Goal: Book appointment/travel/reservation

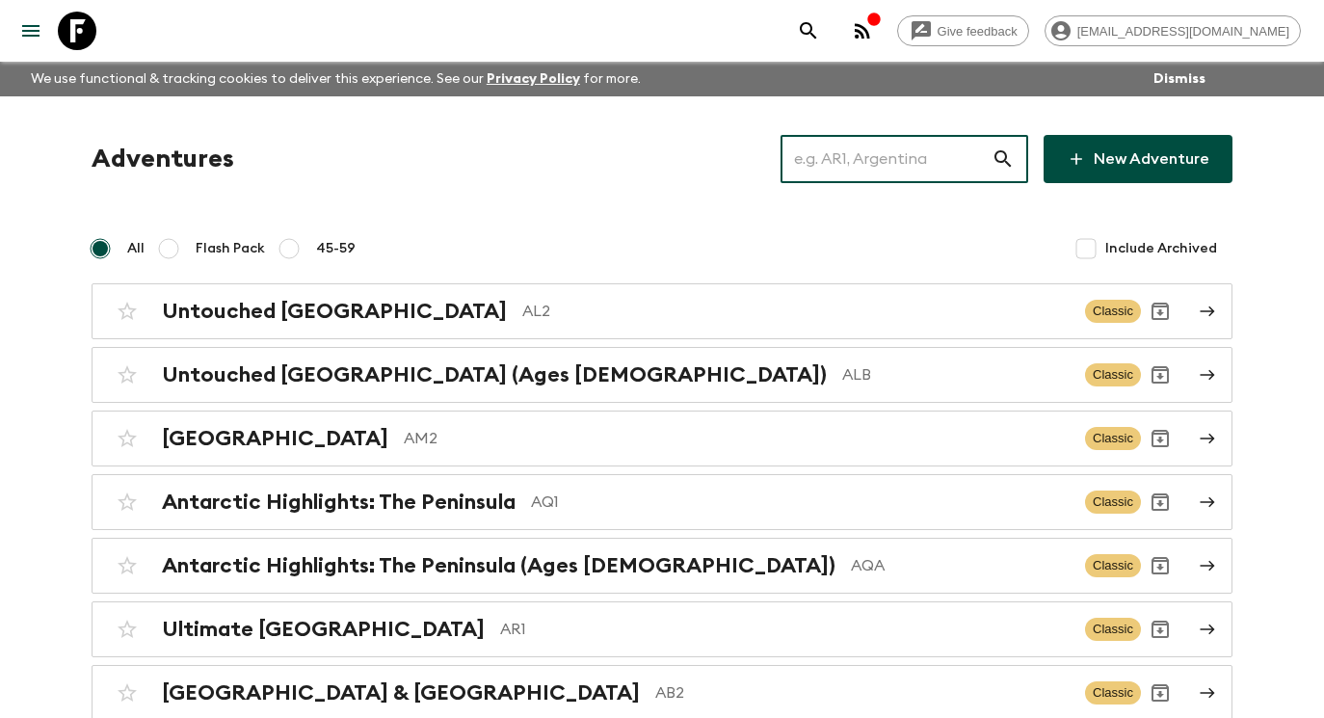
click at [899, 152] on input "text" at bounding box center [885, 159] width 211 height 54
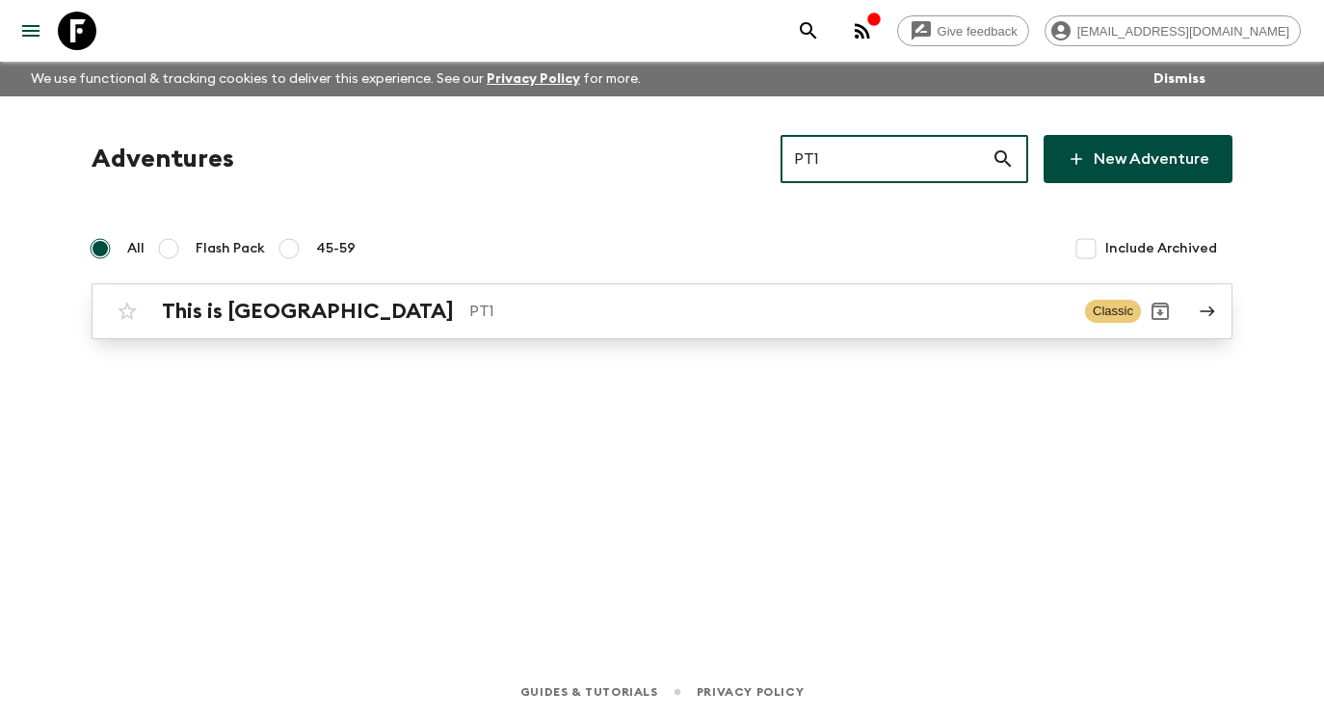
type input "PT1"
click at [790, 313] on p "PT1" at bounding box center [769, 311] width 600 height 23
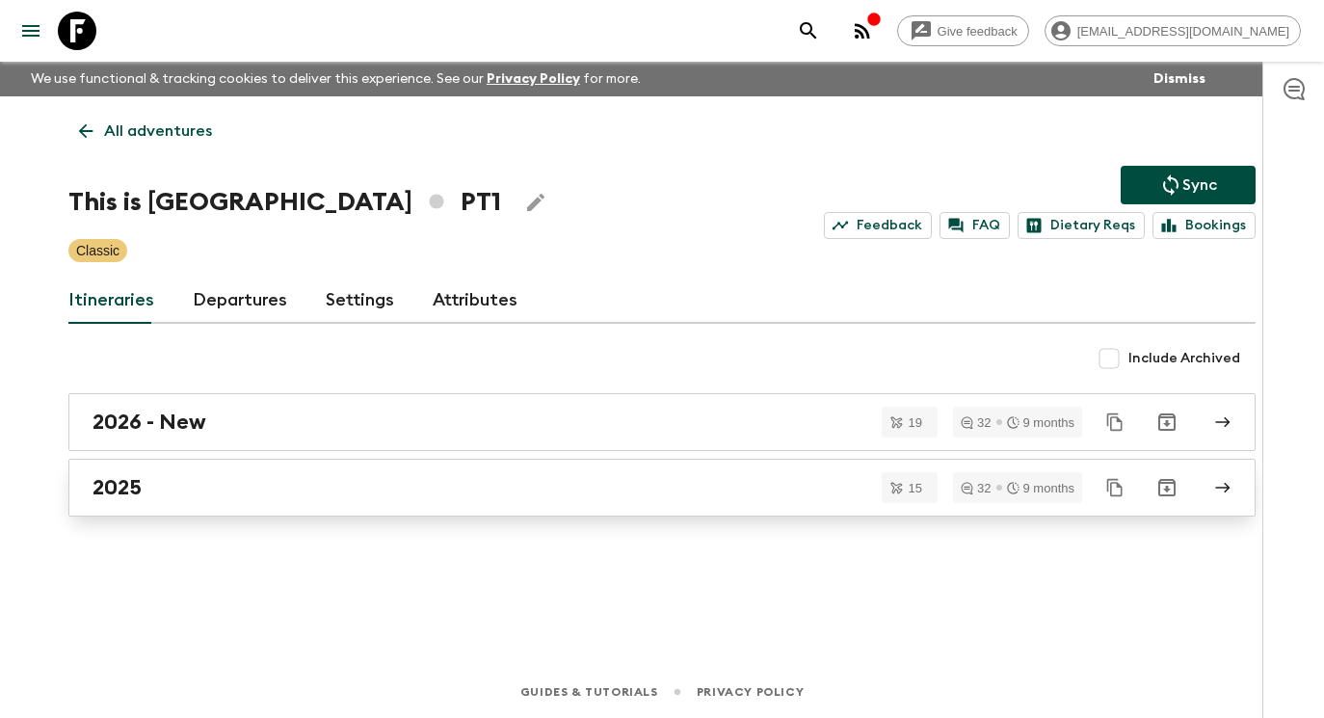
click at [608, 492] on div "2025" at bounding box center [643, 487] width 1102 height 25
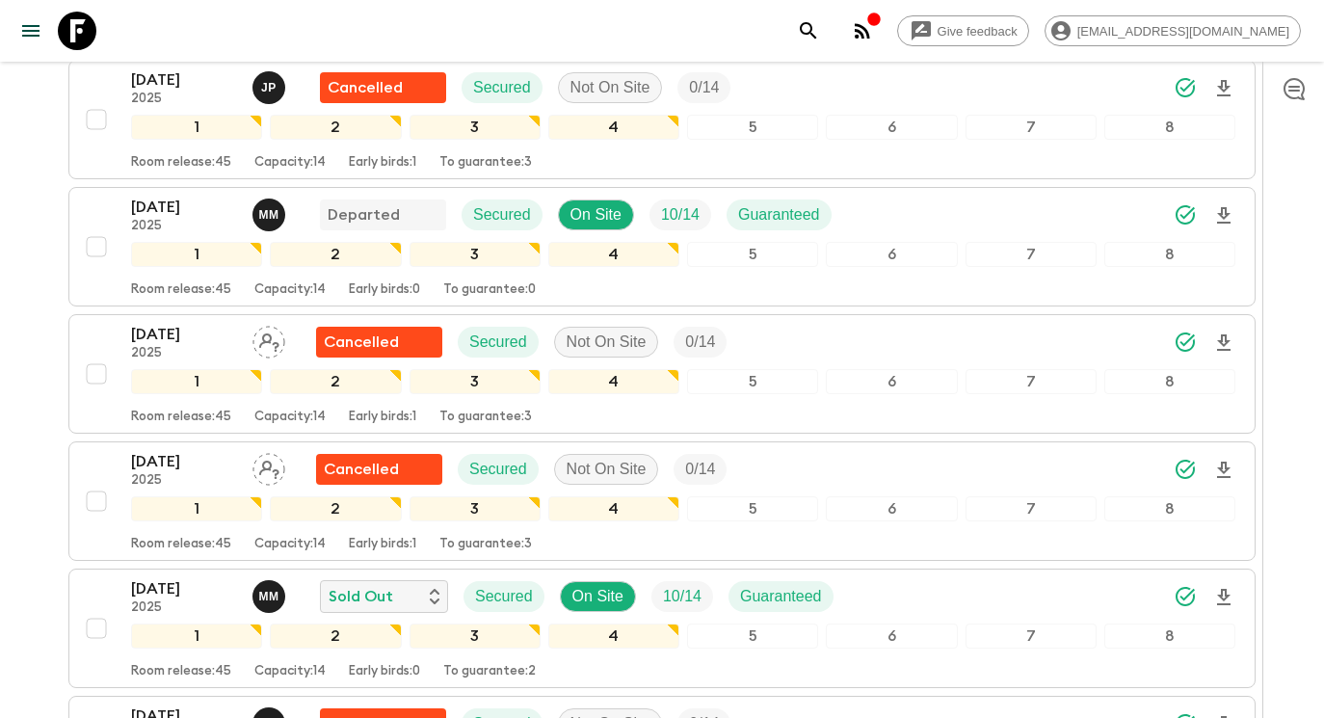
scroll to position [989, 0]
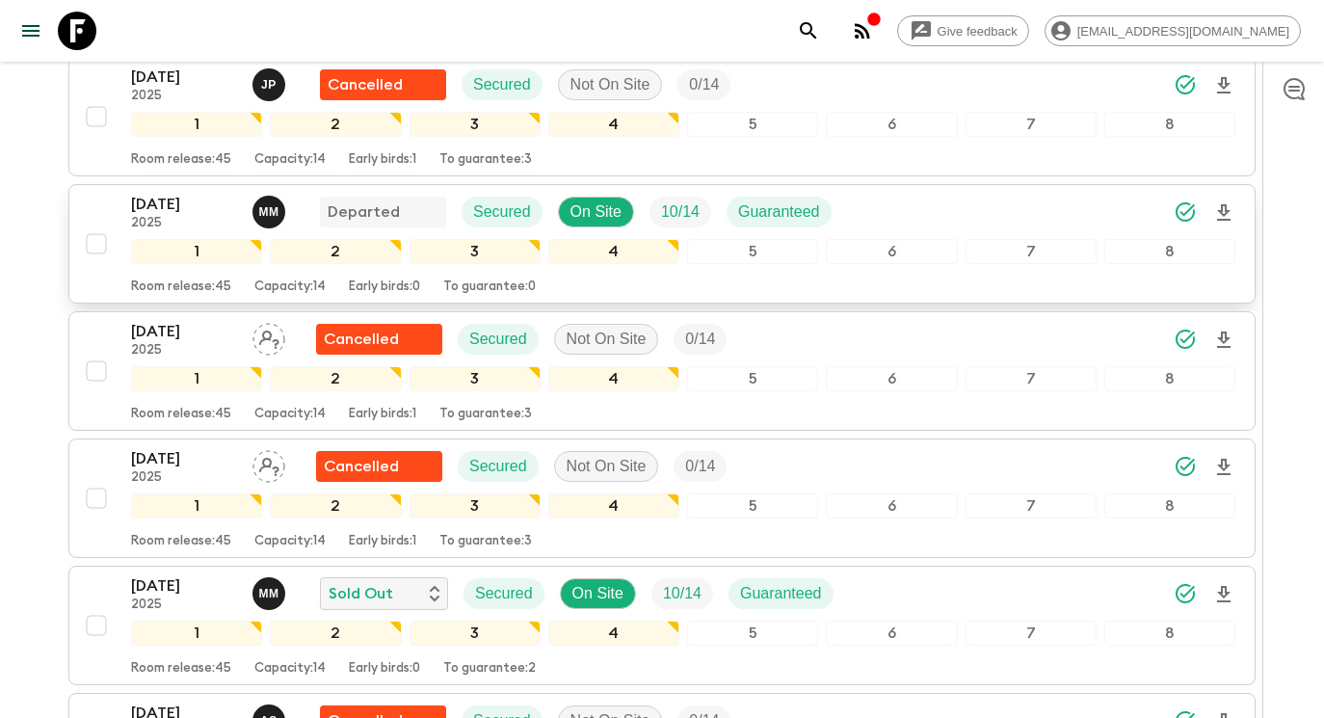
click at [205, 199] on p "[DATE]" at bounding box center [184, 204] width 106 height 23
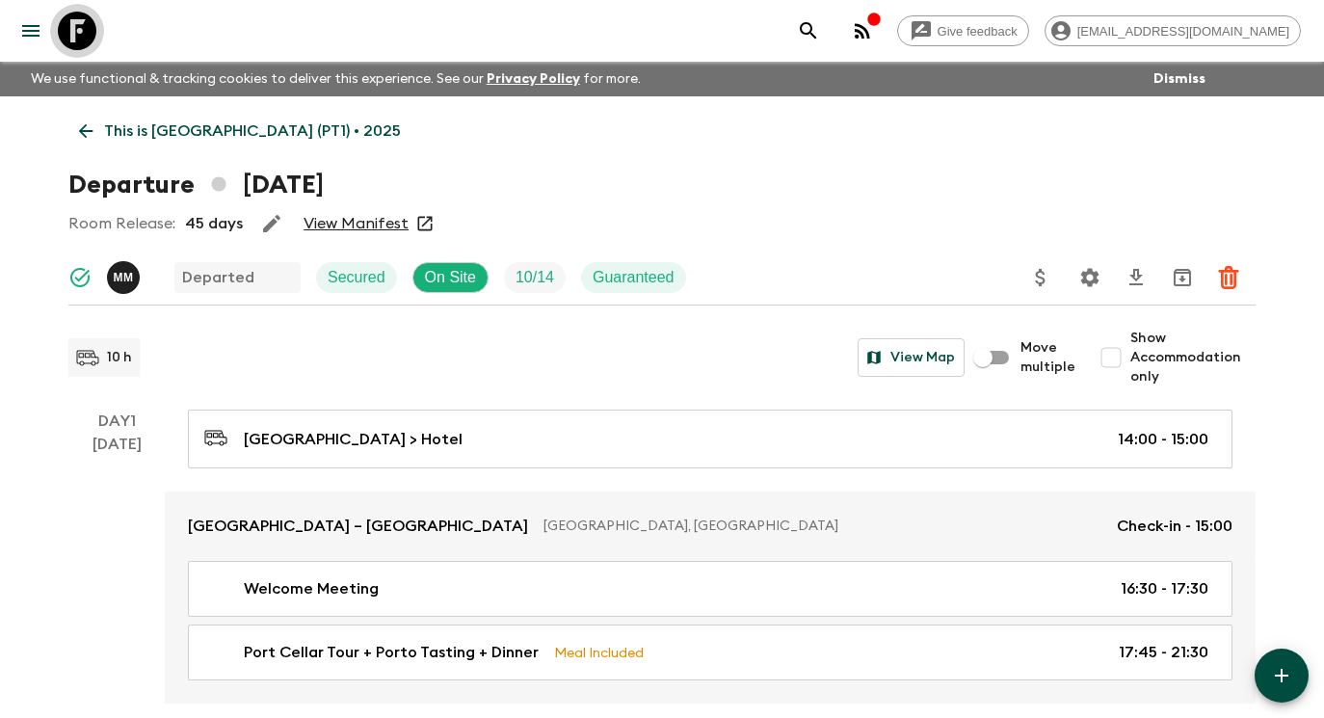
click at [79, 30] on icon at bounding box center [77, 31] width 39 height 39
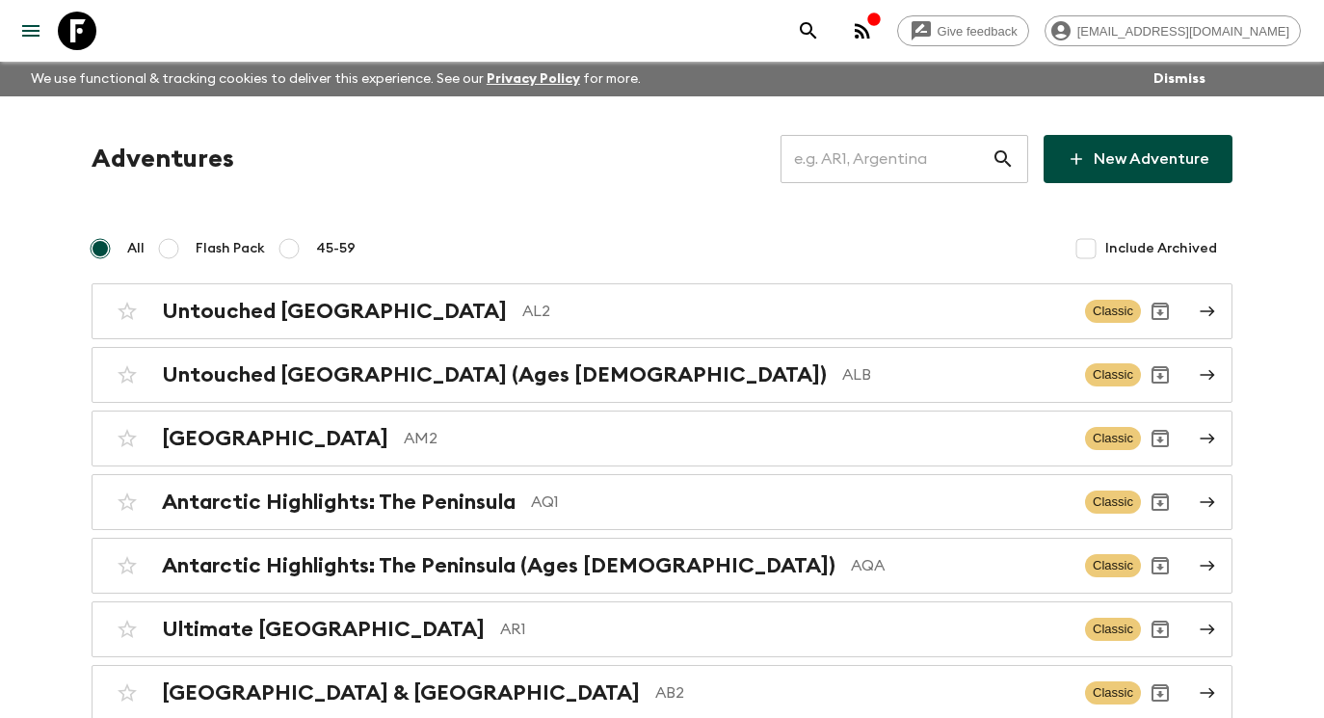
click at [877, 164] on input "text" at bounding box center [885, 159] width 211 height 54
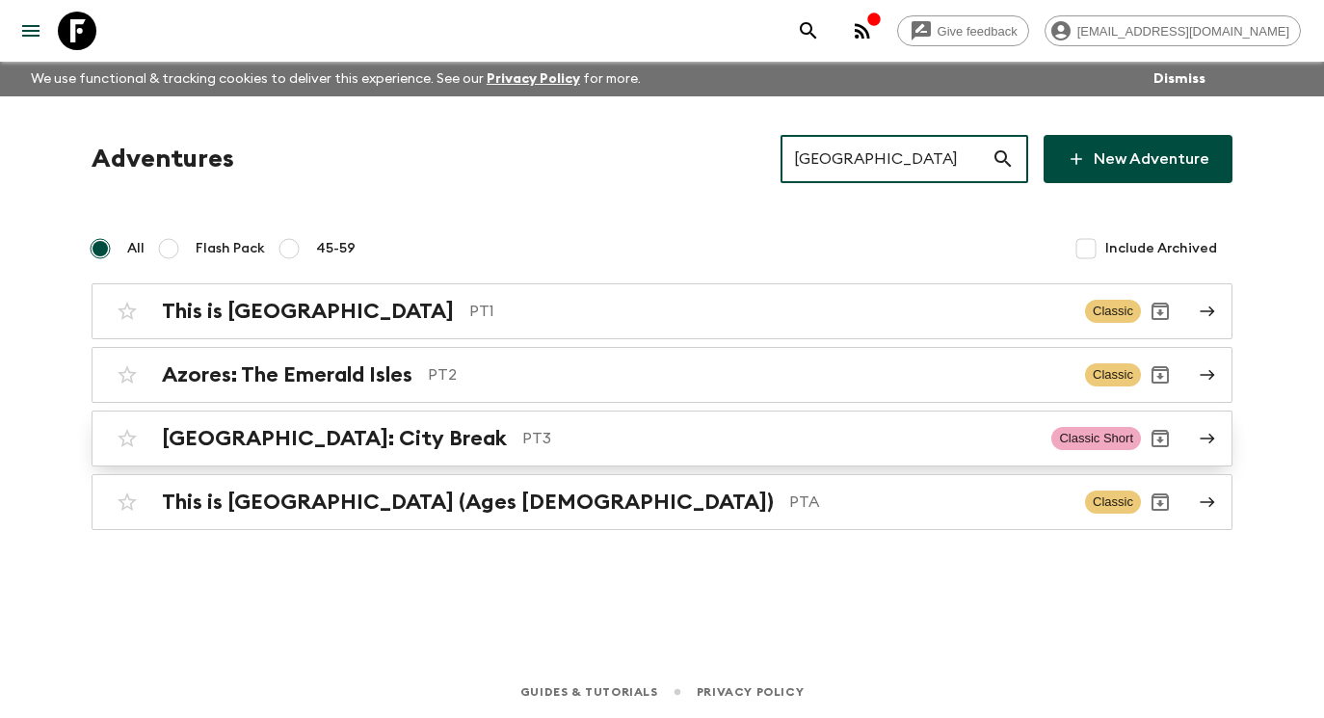
type input "[GEOGRAPHIC_DATA]"
click at [750, 424] on div "[GEOGRAPHIC_DATA]: City Break PT3 Classic Short" at bounding box center [624, 438] width 1033 height 39
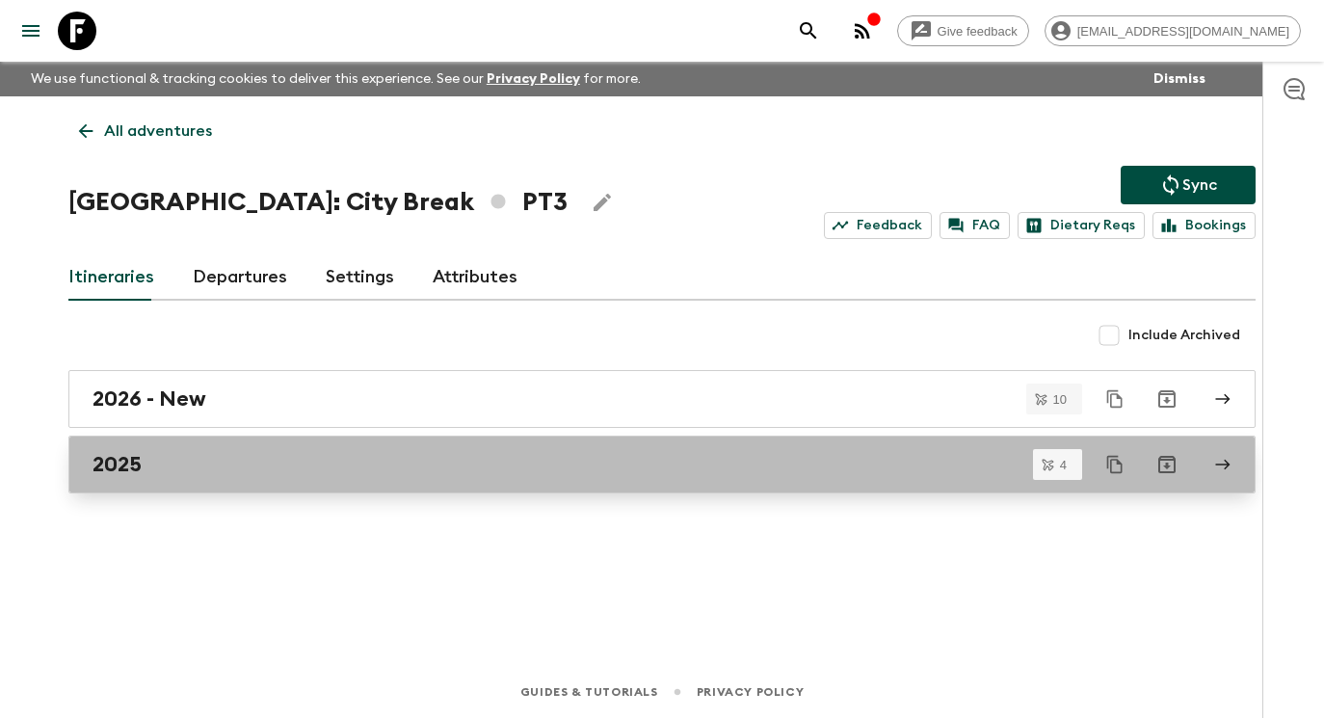
click at [738, 474] on div "2025" at bounding box center [643, 464] width 1102 height 25
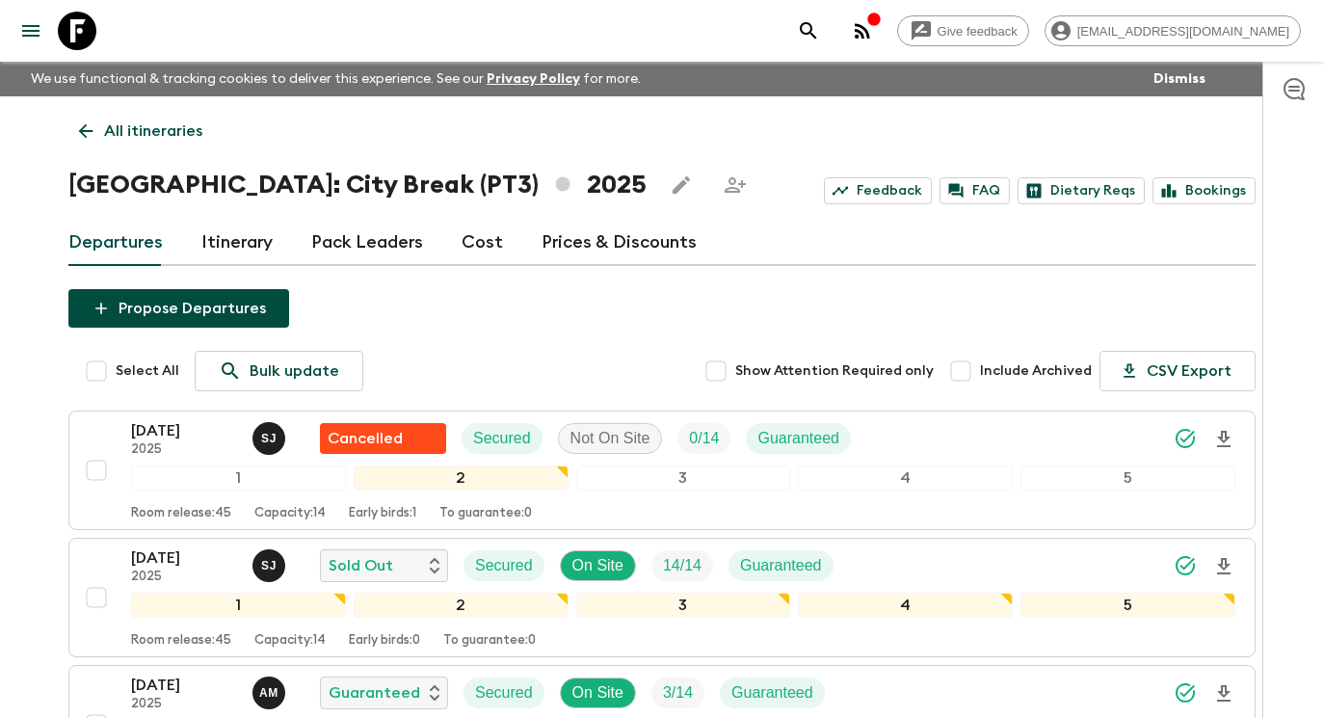
click at [89, 130] on icon at bounding box center [86, 131] width 14 height 14
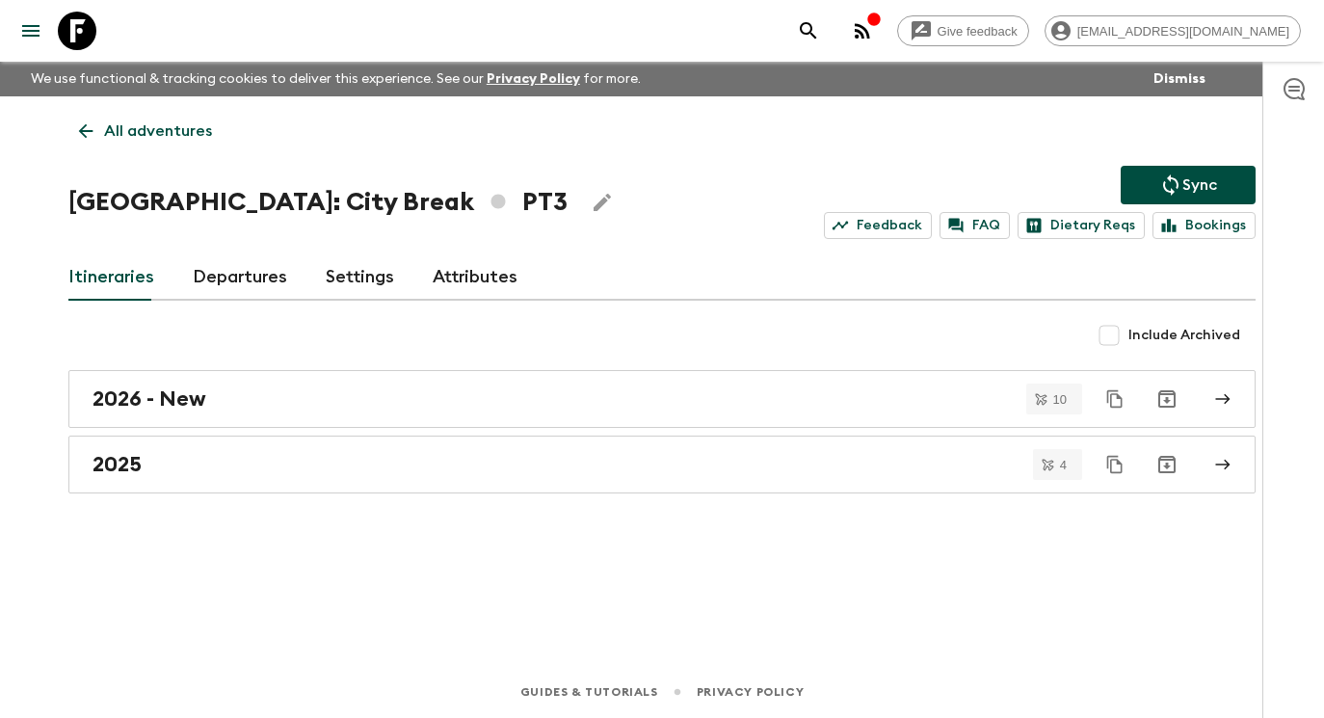
click at [90, 128] on icon at bounding box center [85, 130] width 21 height 21
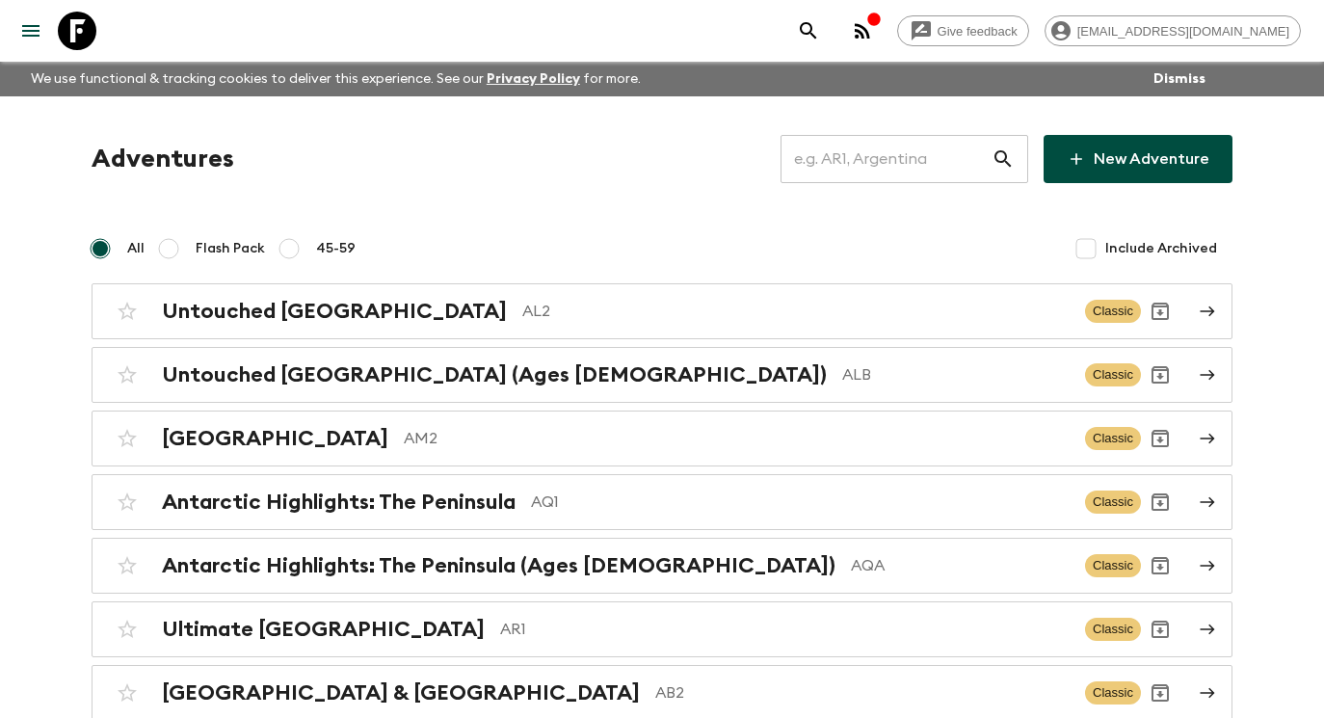
click at [894, 176] on input "text" at bounding box center [885, 159] width 211 height 54
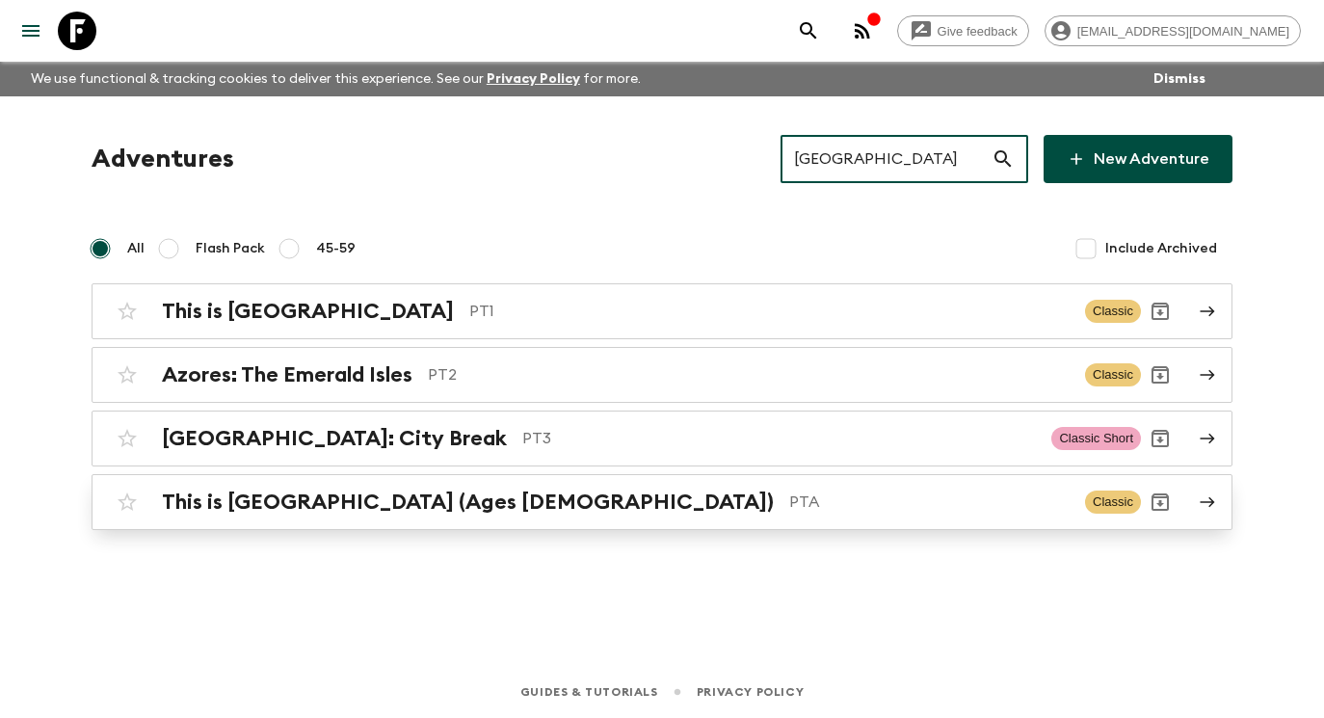
type input "[GEOGRAPHIC_DATA]"
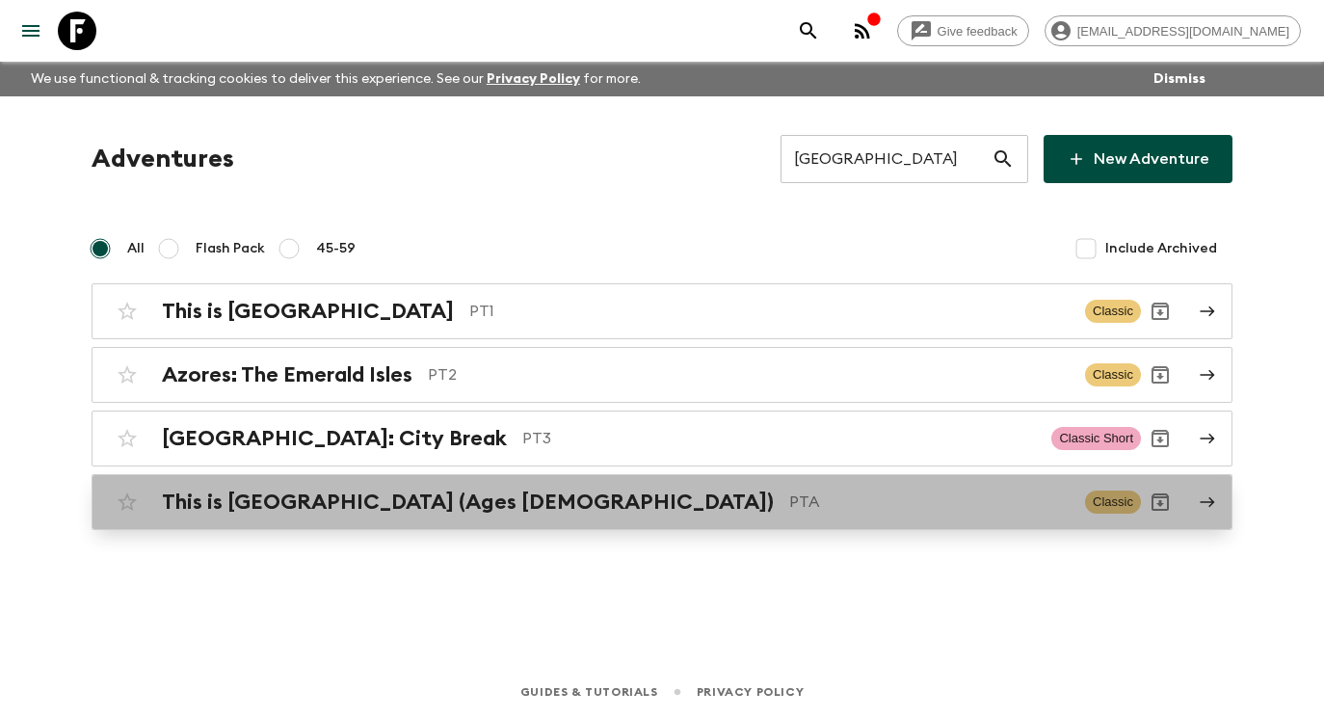
click at [789, 510] on p "PTA" at bounding box center [929, 501] width 280 height 23
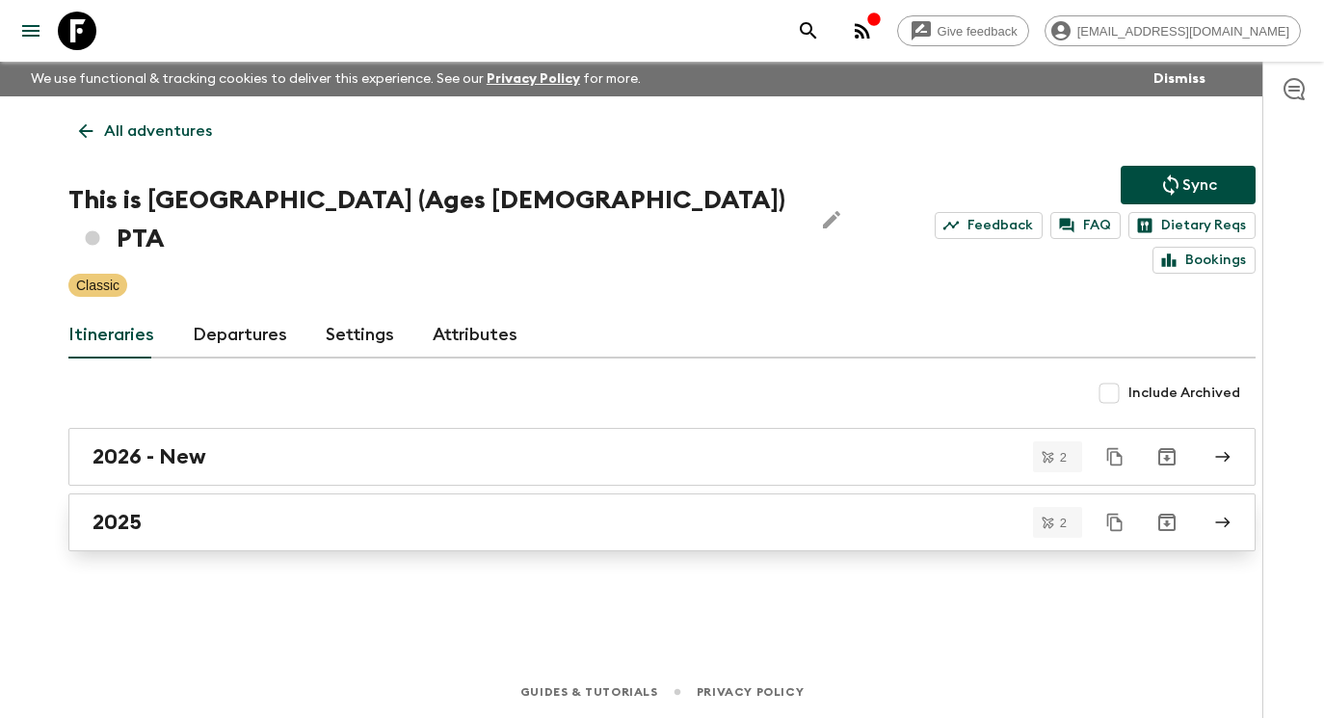
click at [774, 512] on link "2025" at bounding box center [661, 522] width 1187 height 58
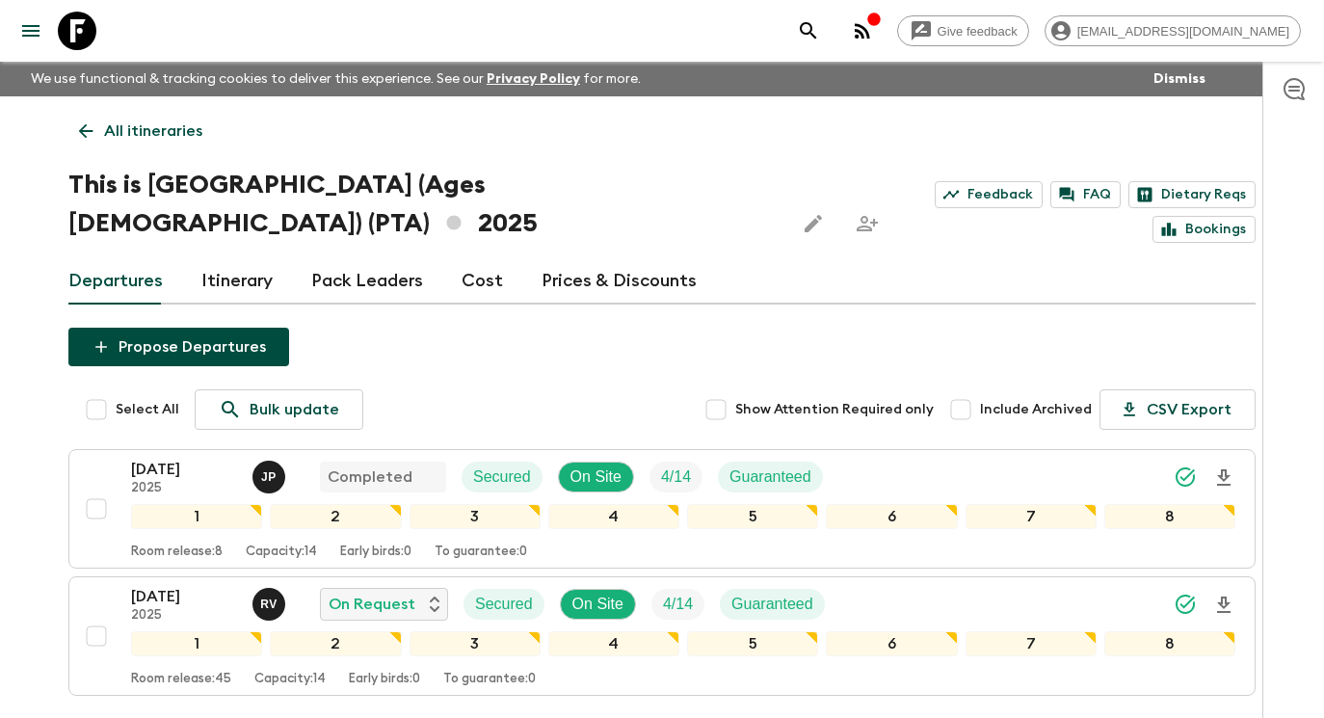
click at [117, 127] on p "All itineraries" at bounding box center [153, 130] width 98 height 23
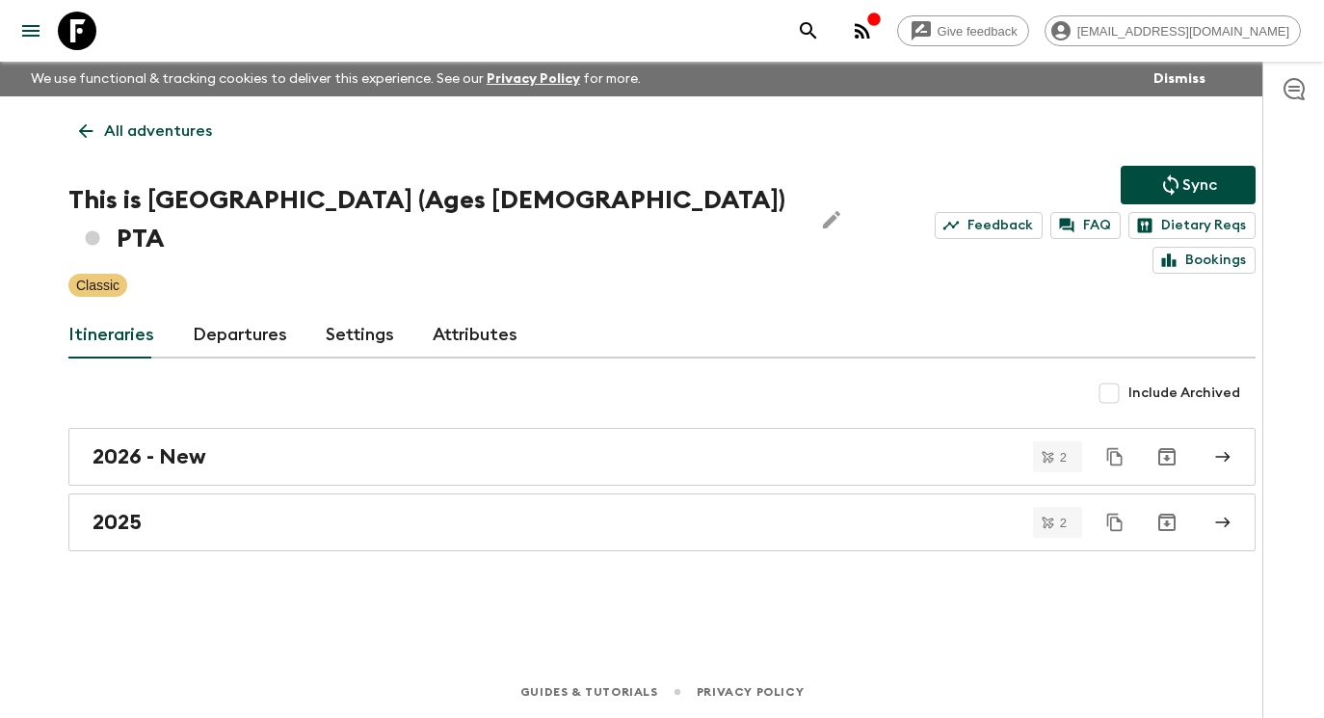
click at [174, 123] on p "All adventures" at bounding box center [158, 130] width 108 height 23
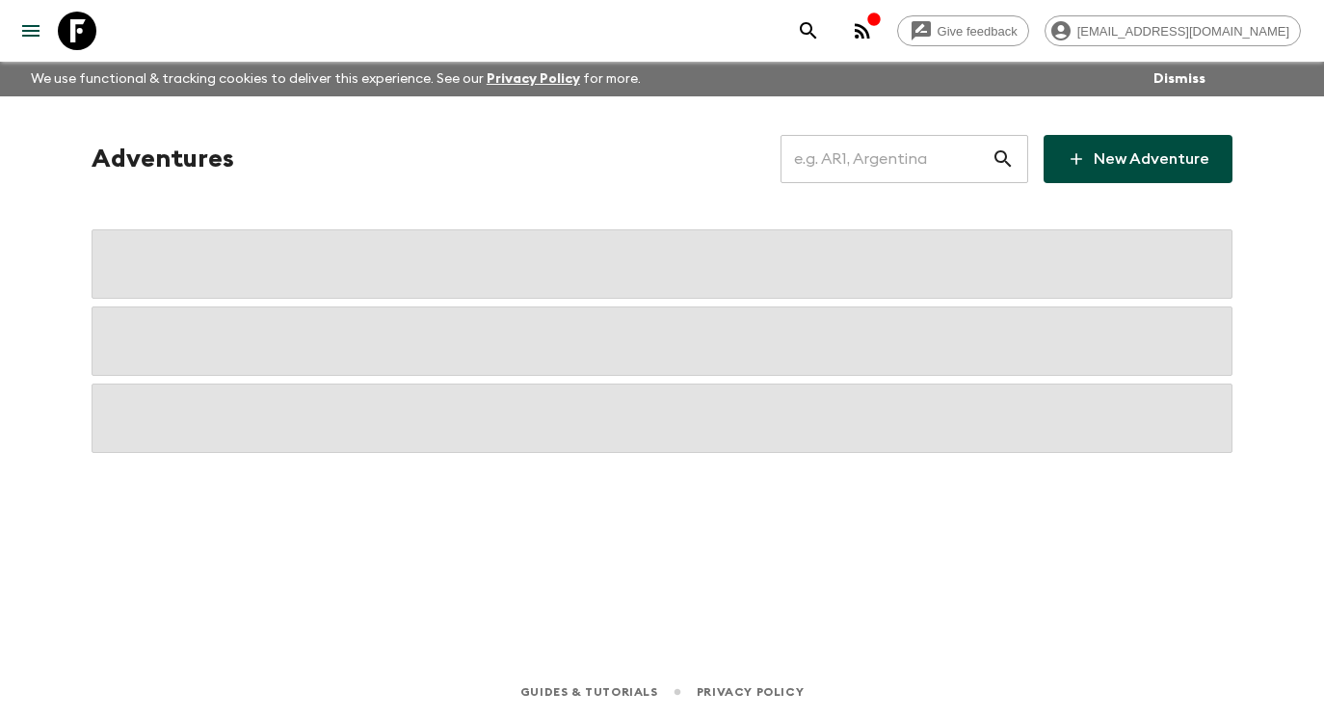
click at [944, 169] on input "text" at bounding box center [885, 159] width 211 height 54
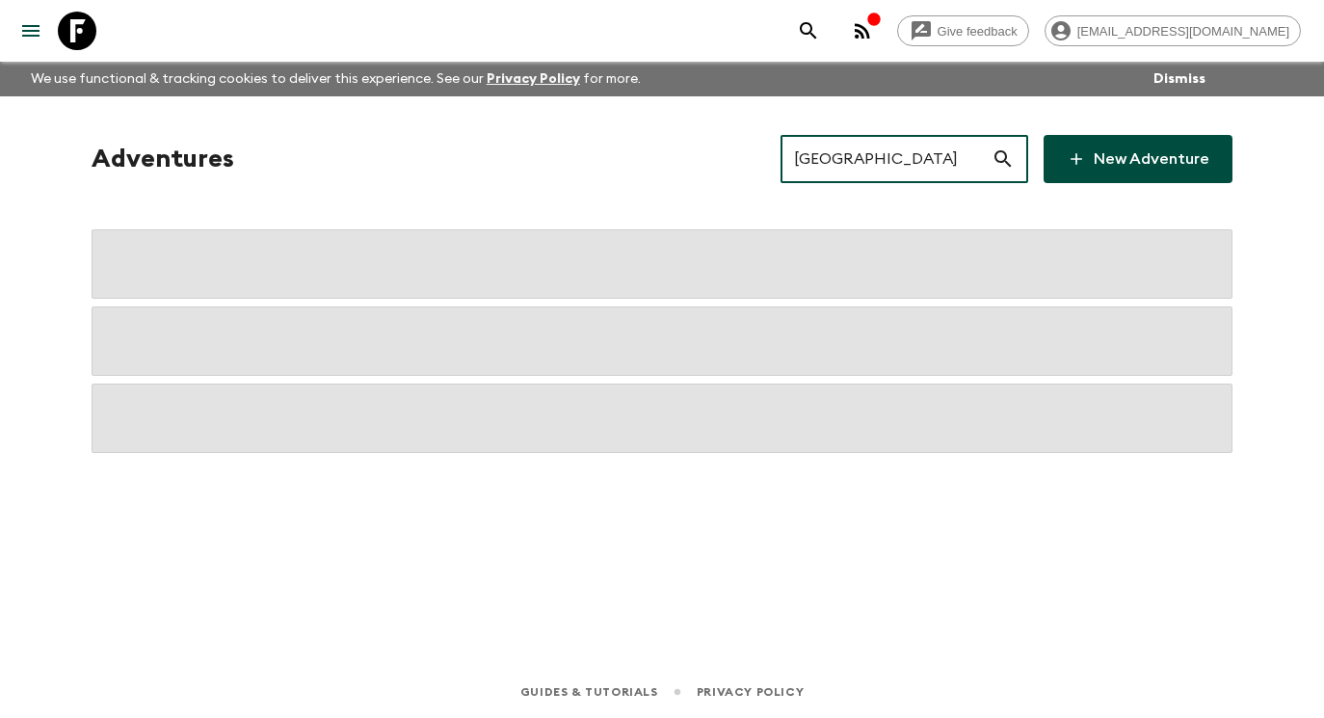
type input "[GEOGRAPHIC_DATA]"
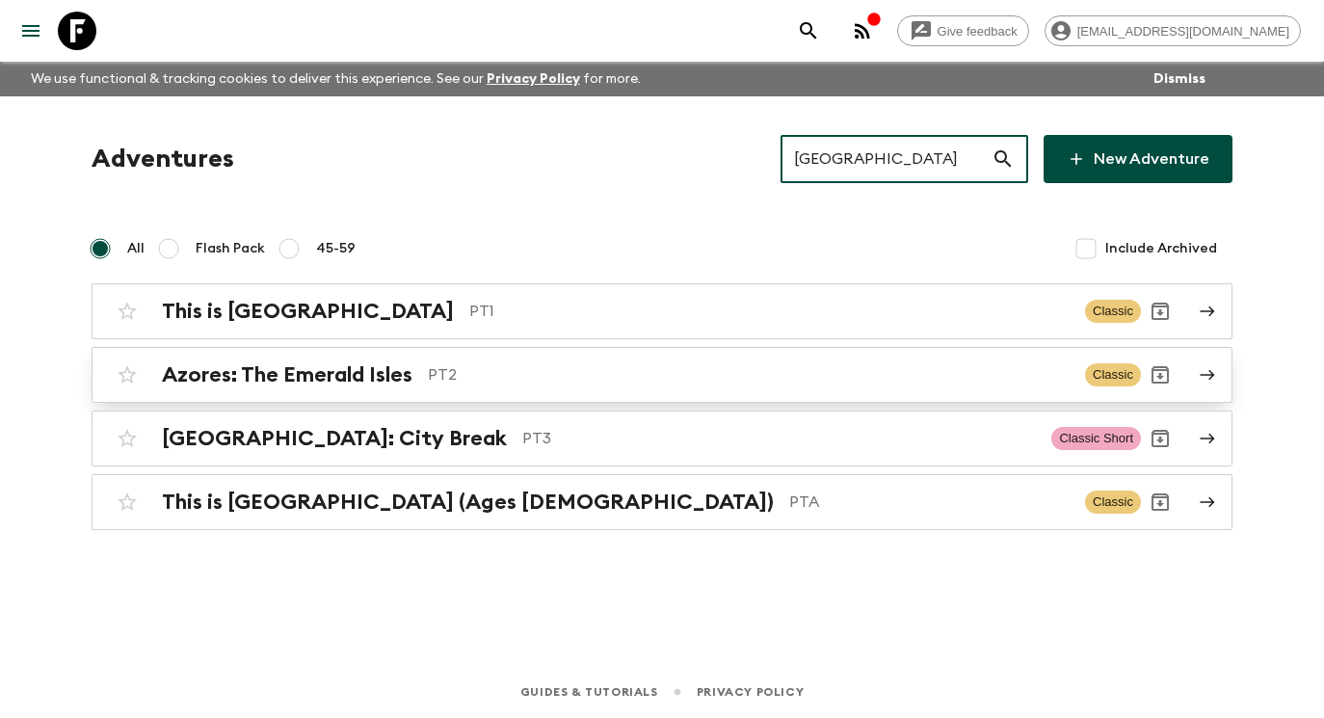
click at [658, 379] on p "PT2" at bounding box center [749, 374] width 642 height 23
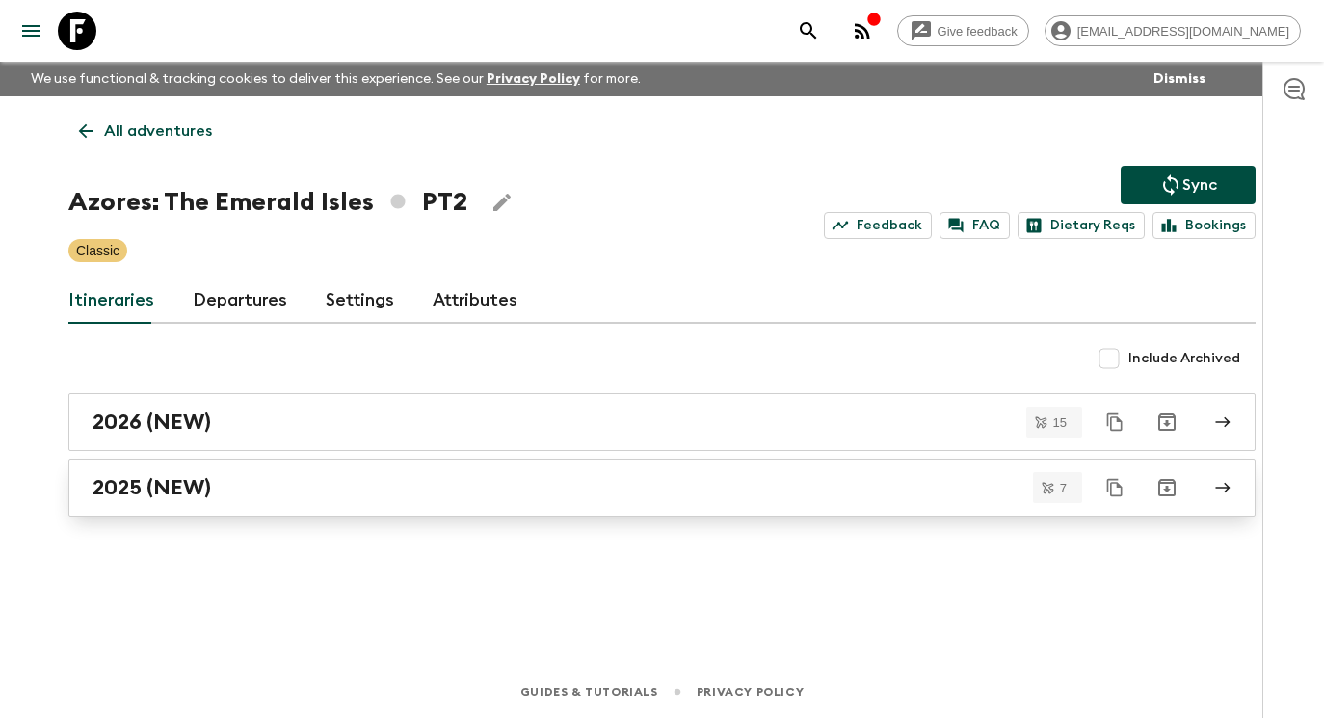
click at [456, 487] on div "2025 (NEW)" at bounding box center [643, 487] width 1102 height 25
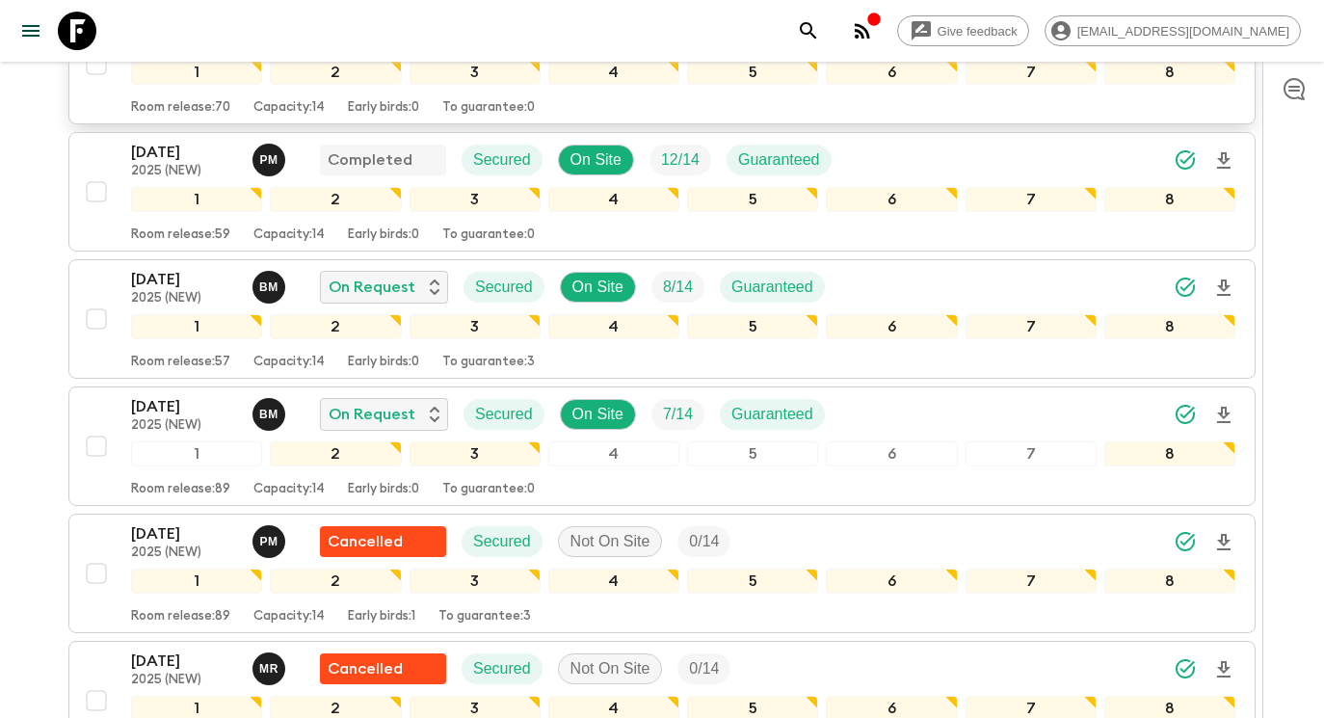
scroll to position [506, 0]
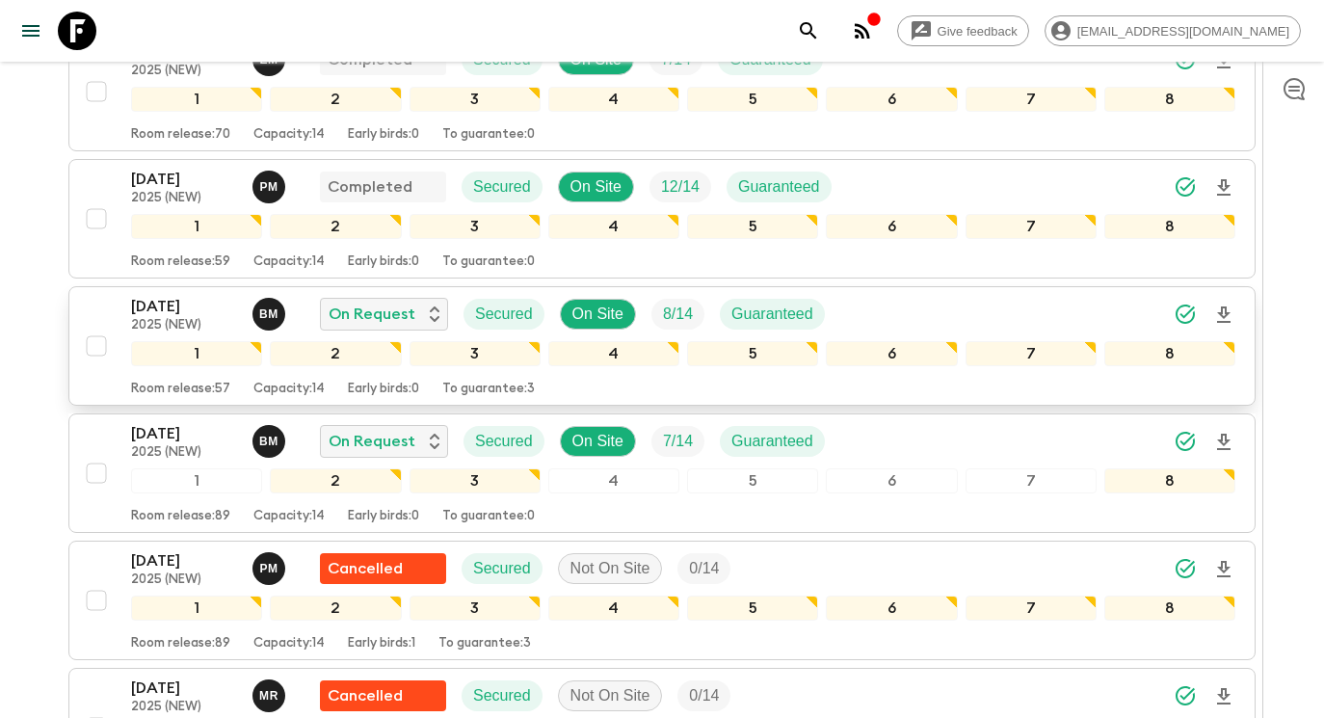
click at [874, 298] on div "[DATE] 2025 (NEW) B M On Request Secured On Site 8 / 14 Guaranteed" at bounding box center [683, 314] width 1104 height 39
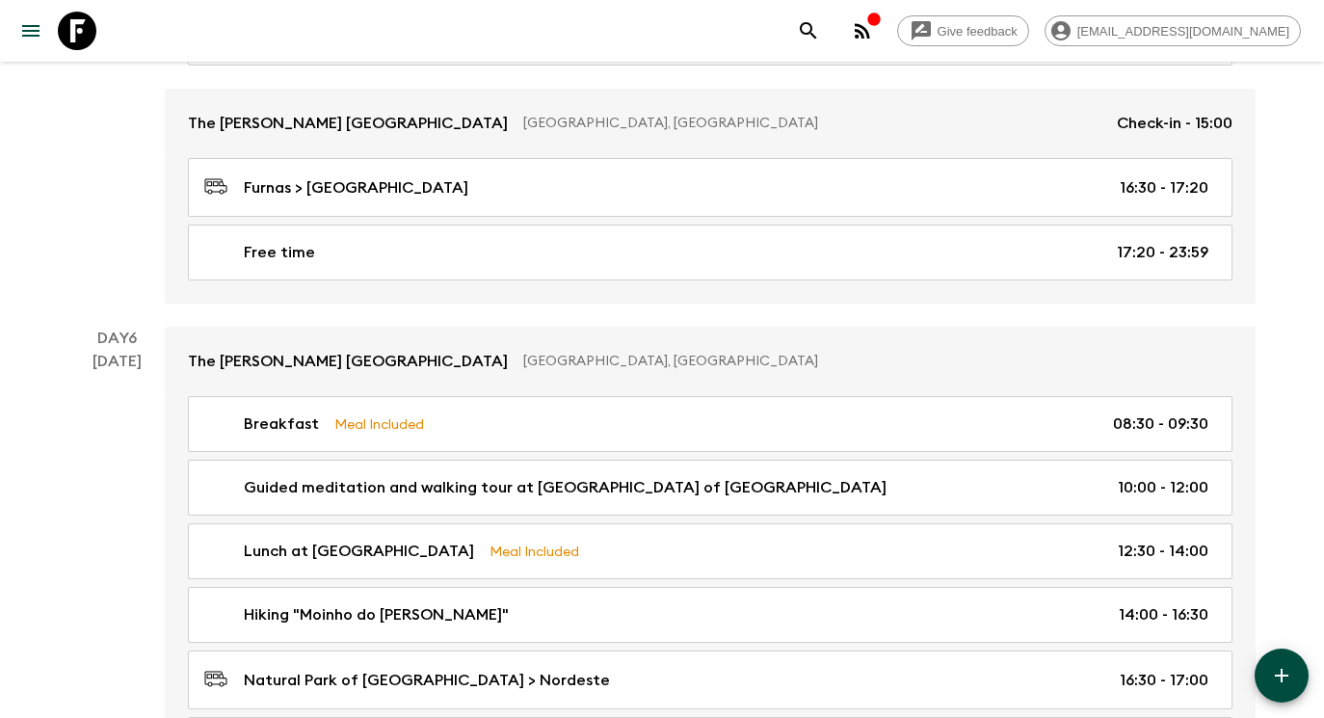
scroll to position [3044, 0]
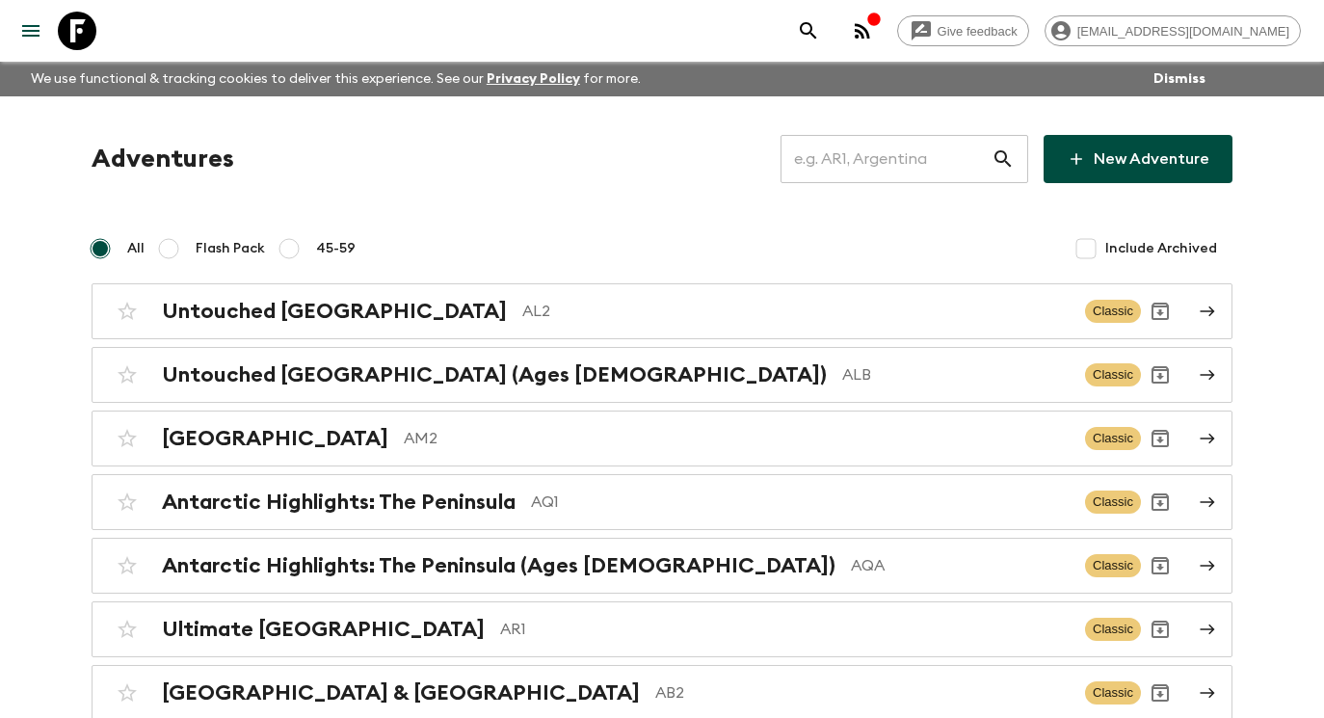
click at [892, 161] on input "text" at bounding box center [885, 159] width 211 height 54
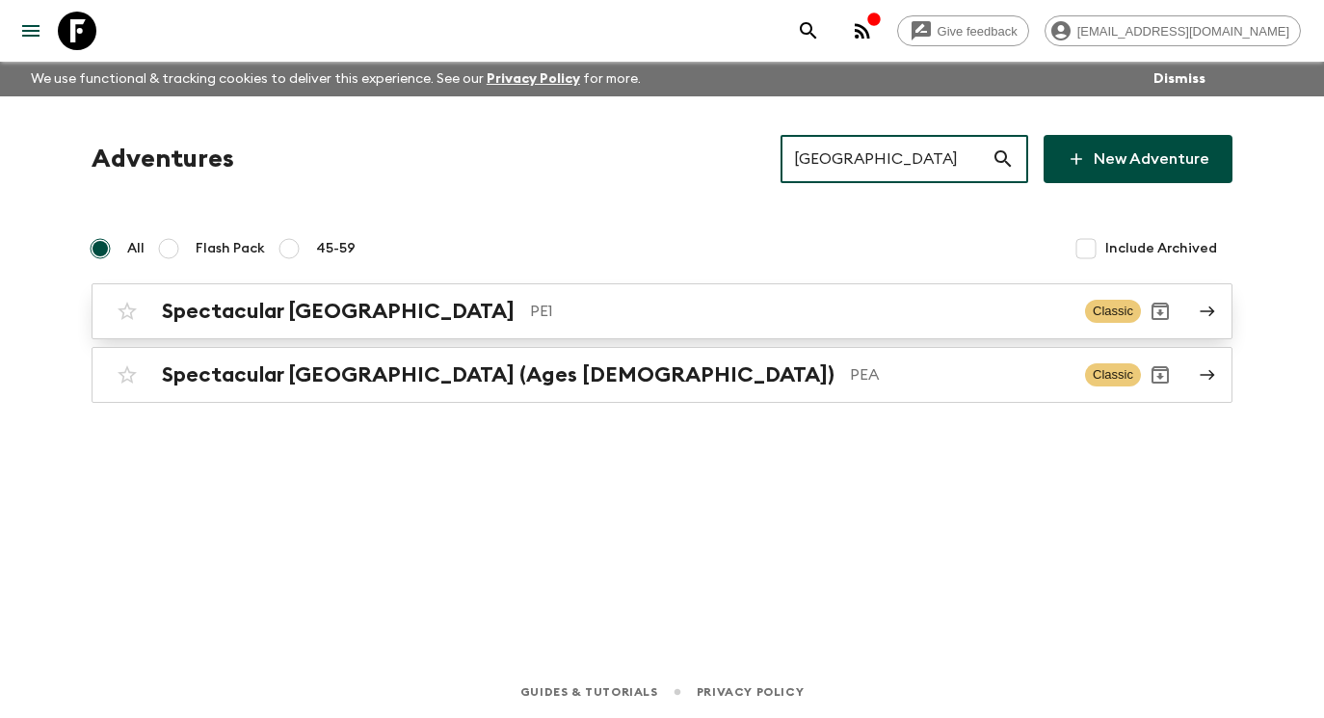
type input "peru"
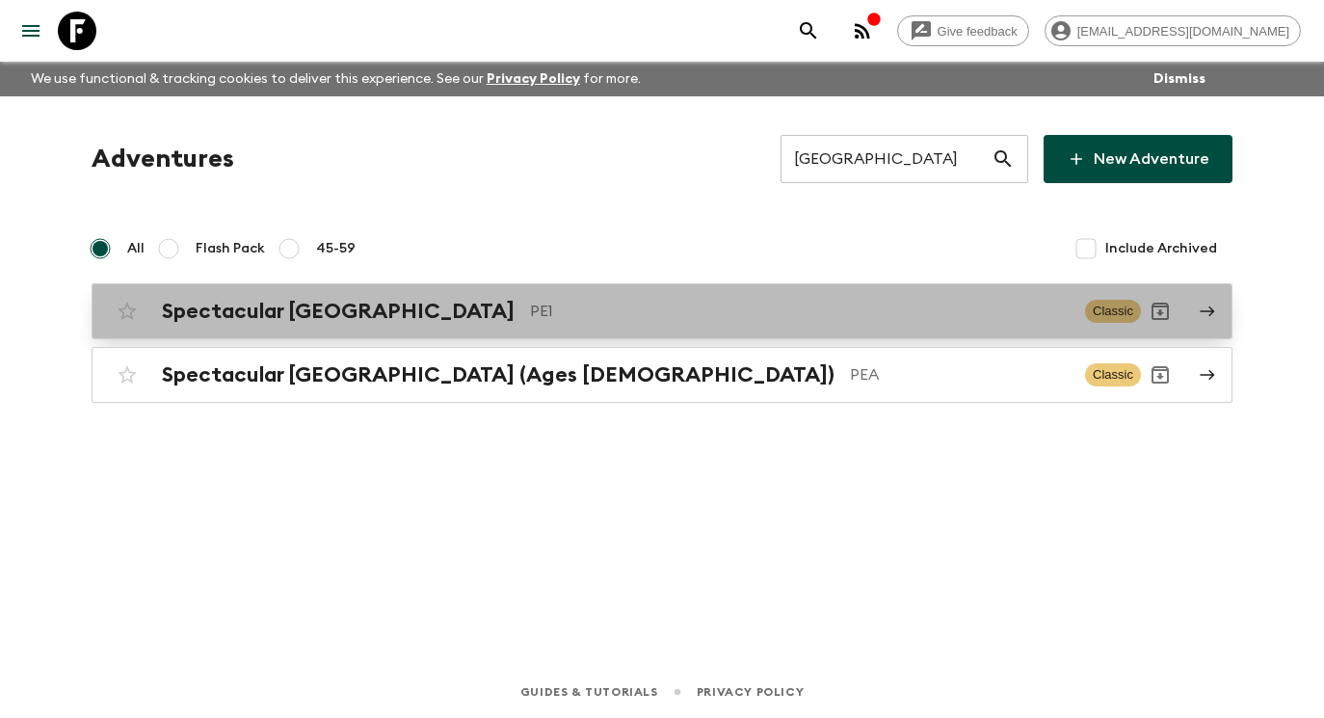
click at [715, 327] on div "Spectacular Peru PE1 Classic" at bounding box center [624, 311] width 1033 height 39
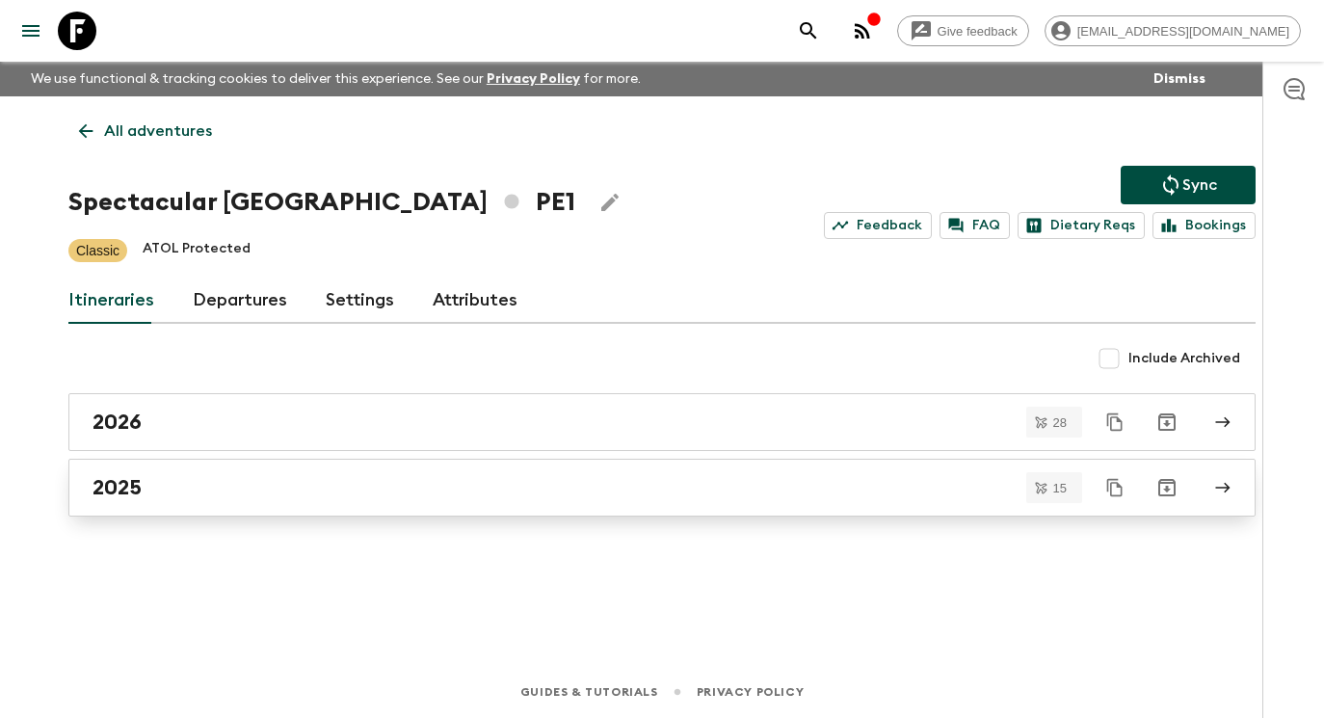
click at [590, 499] on div "2025" at bounding box center [643, 487] width 1102 height 25
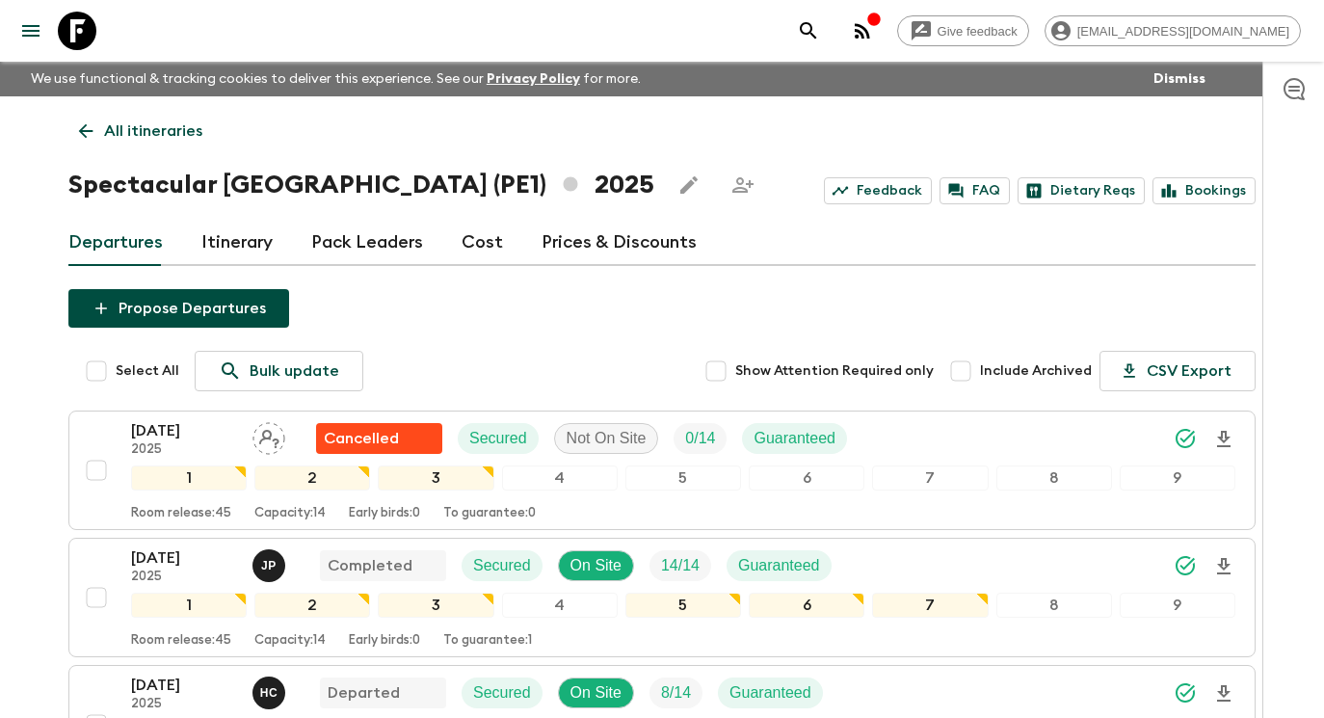
click at [82, 23] on icon at bounding box center [77, 31] width 39 height 39
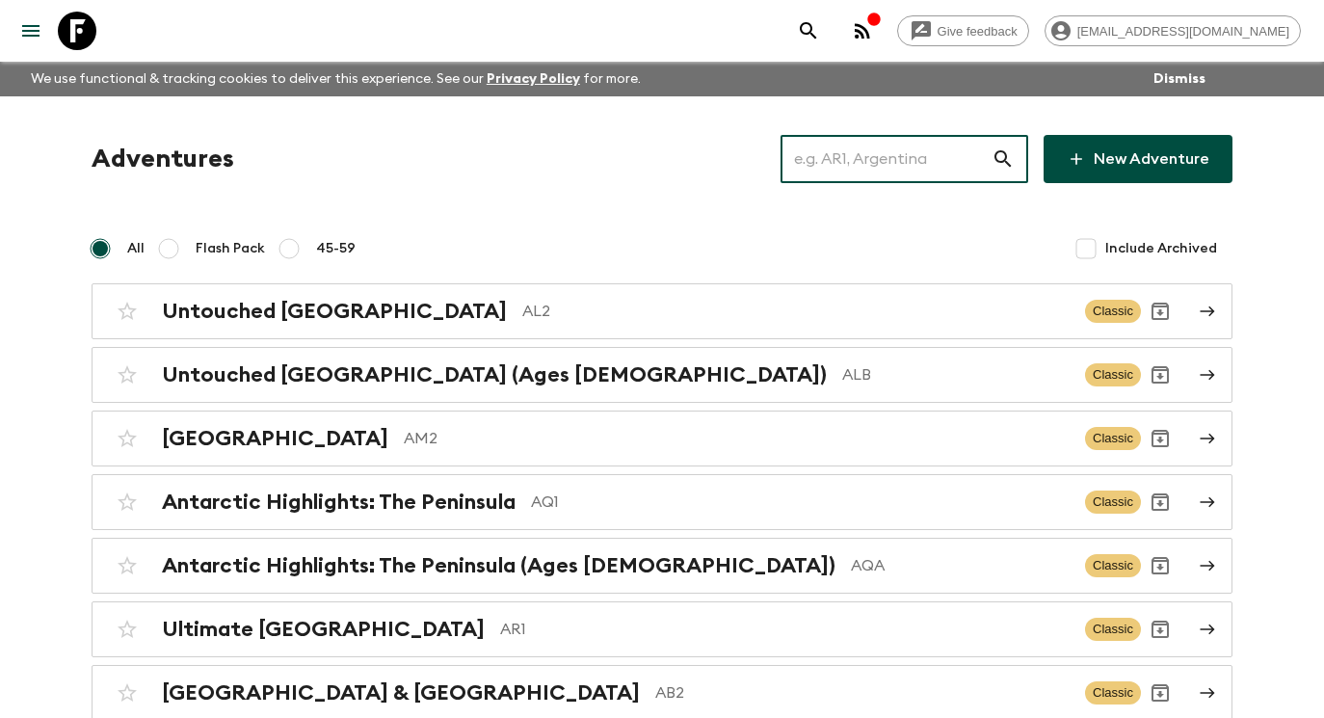
click at [936, 151] on input "text" at bounding box center [885, 159] width 211 height 54
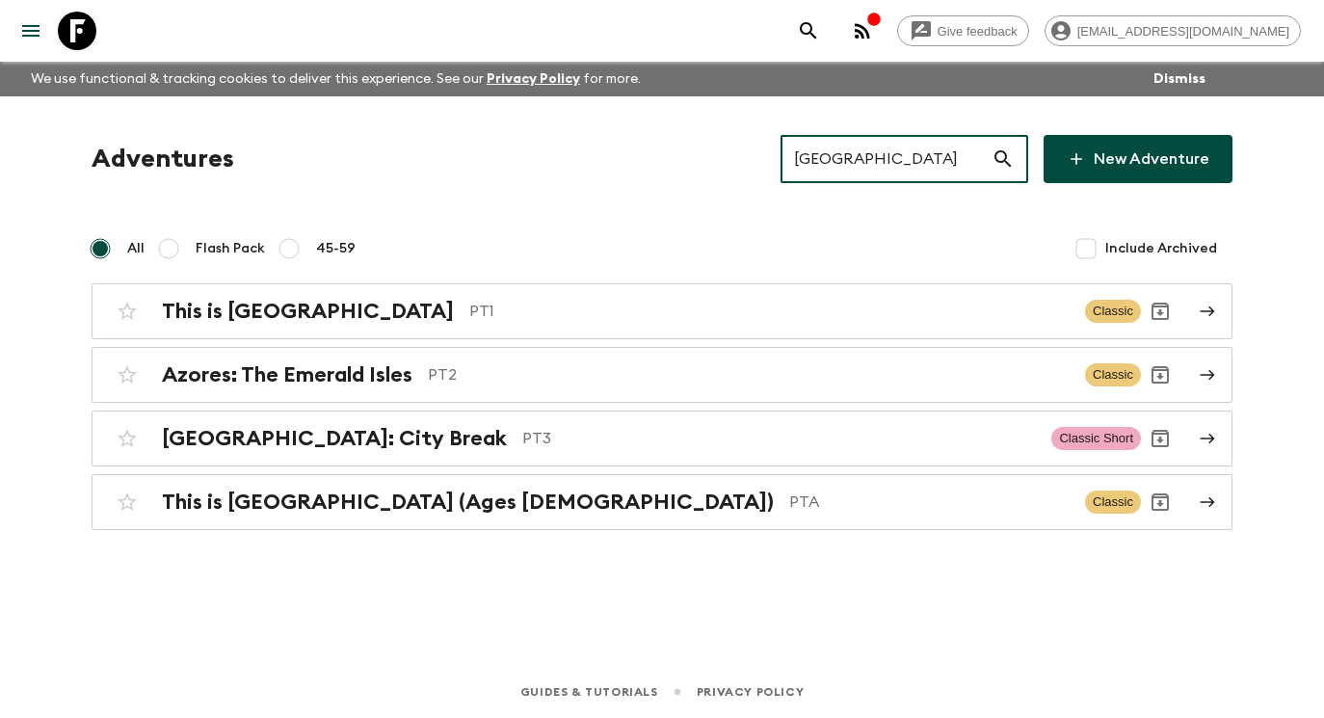
type input "[GEOGRAPHIC_DATA]"
